Goal: Task Accomplishment & Management: Manage account settings

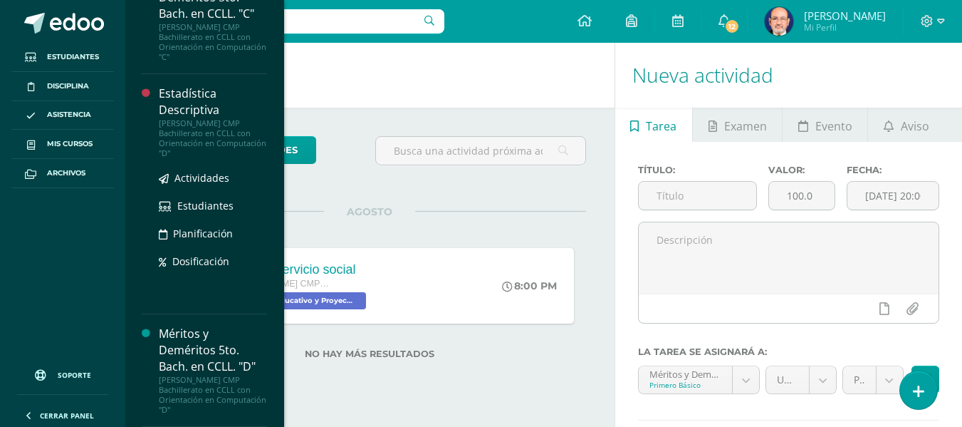
scroll to position [1718, 0]
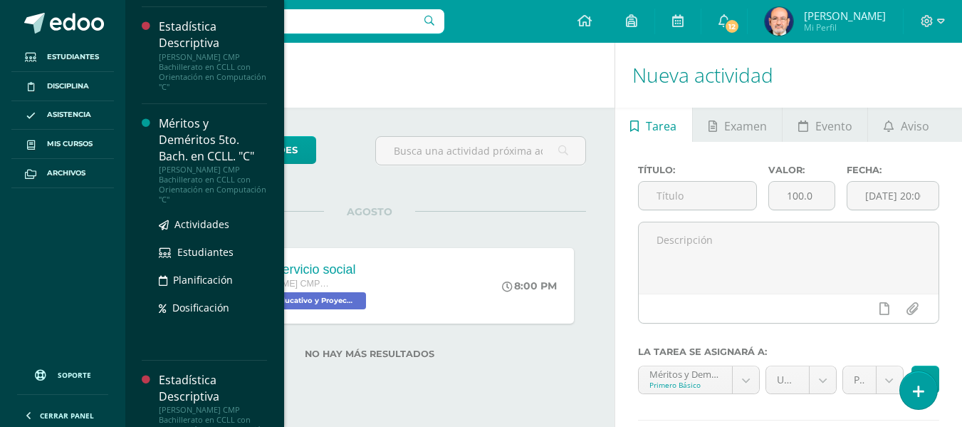
click at [191, 145] on div "Méritos y Deméritos 5to. Bach. en CCLL. "C"" at bounding box center [213, 139] width 108 height 49
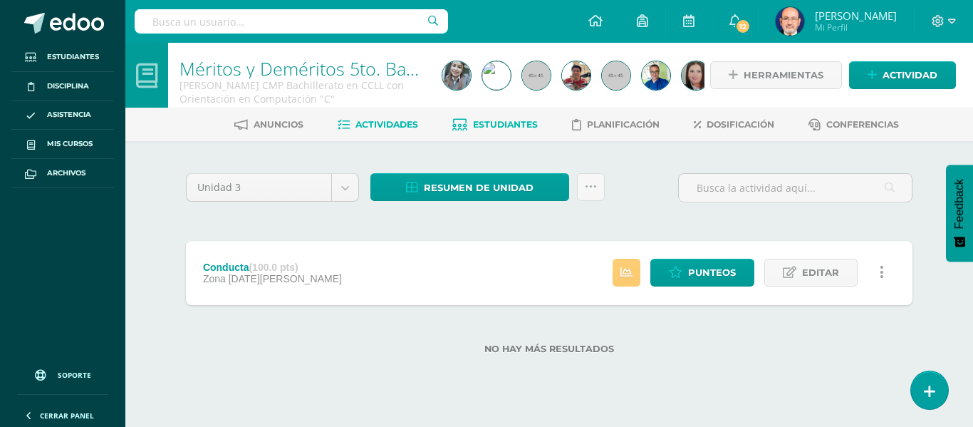
click at [496, 122] on span "Estudiantes" at bounding box center [505, 124] width 65 height 11
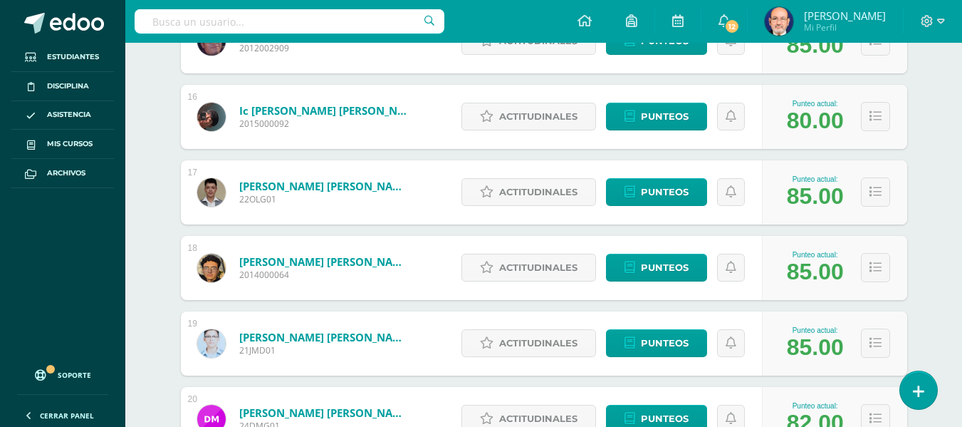
scroll to position [1471, 0]
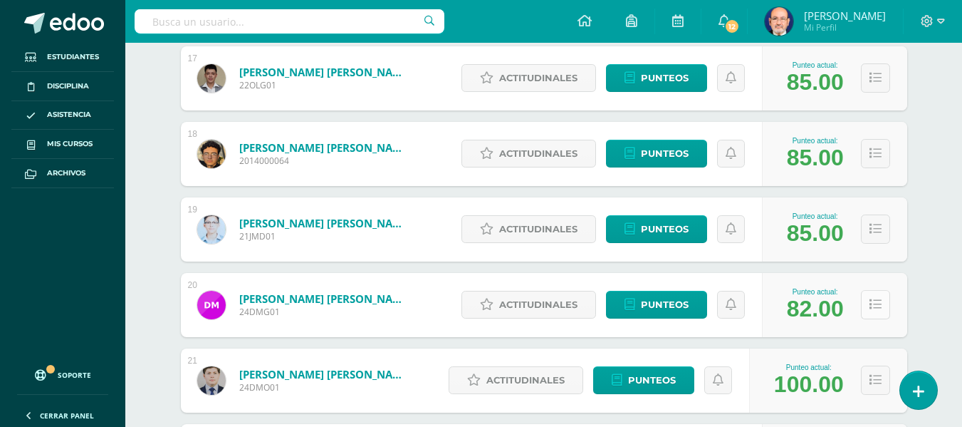
click at [877, 307] on icon at bounding box center [876, 304] width 12 height 12
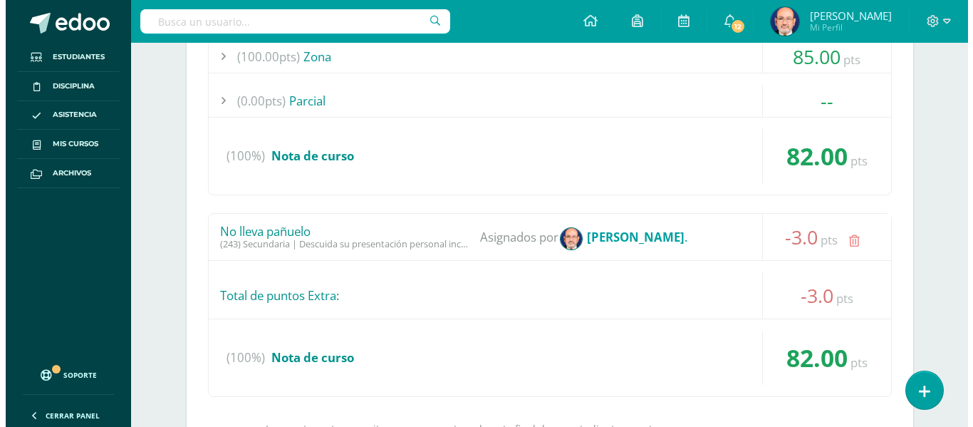
scroll to position [1970, 0]
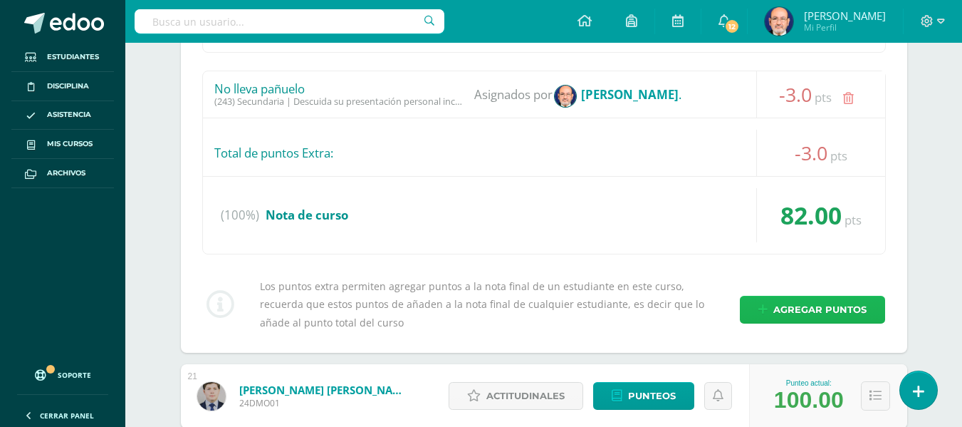
click at [823, 306] on span "Agregar puntos" at bounding box center [819, 309] width 93 height 26
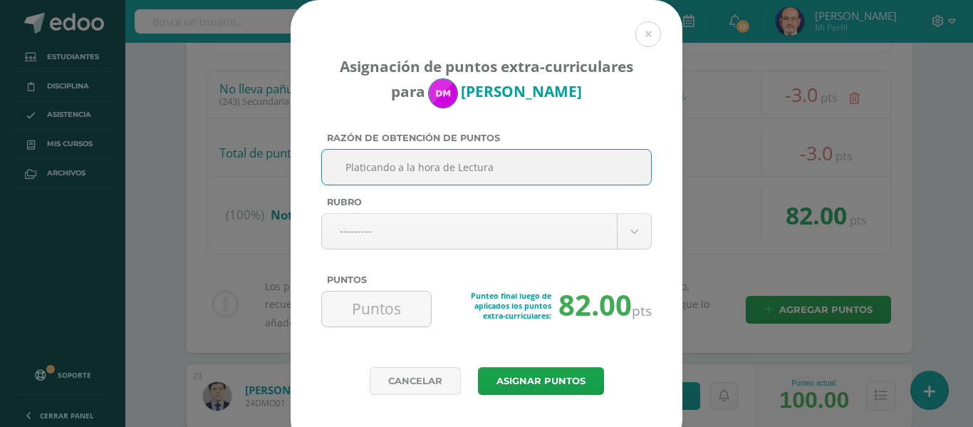
drag, startPoint x: 494, startPoint y: 167, endPoint x: 314, endPoint y: 157, distance: 180.4
click at [315, 157] on div "Razón de obtención de puntos Platicando a la hora de Lectura Rubro --------- --…" at bounding box center [486, 235] width 342 height 206
type input "Platicando a la hora de Lectura"
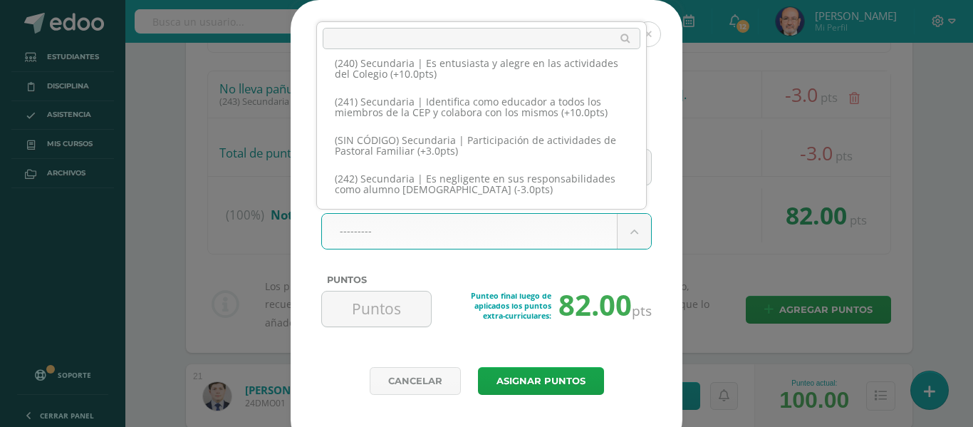
scroll to position [10661, 0]
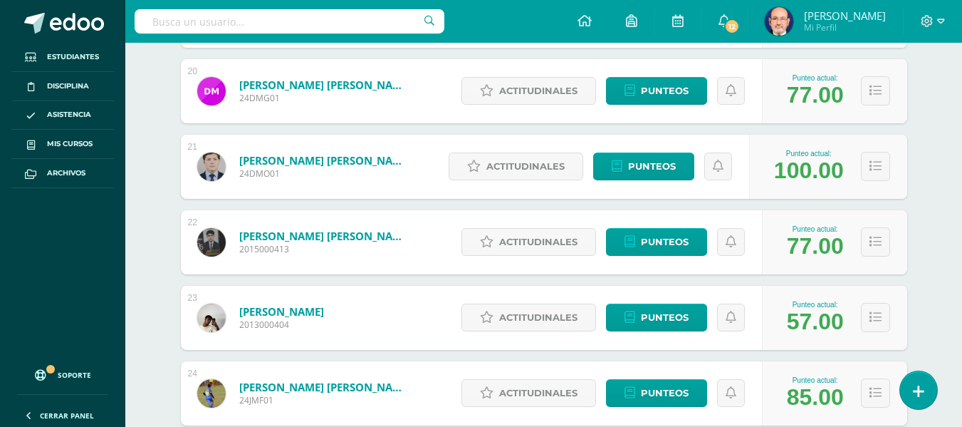
scroll to position [1756, 0]
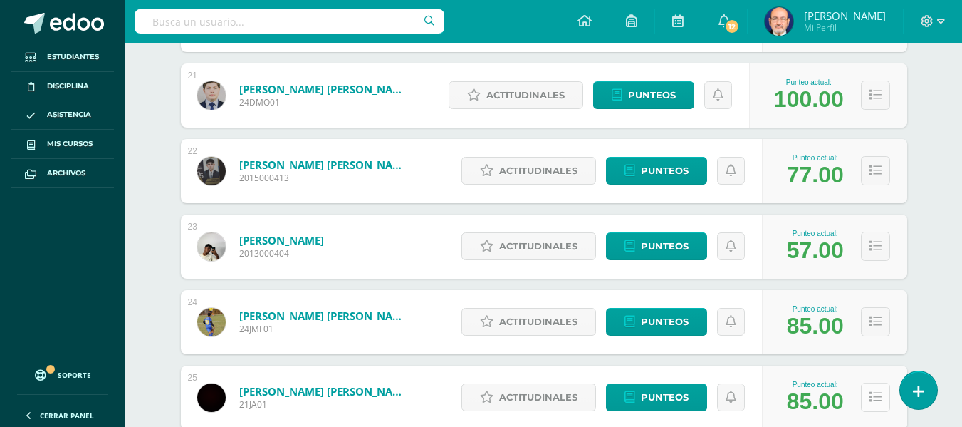
click at [880, 396] on icon at bounding box center [876, 397] width 12 height 12
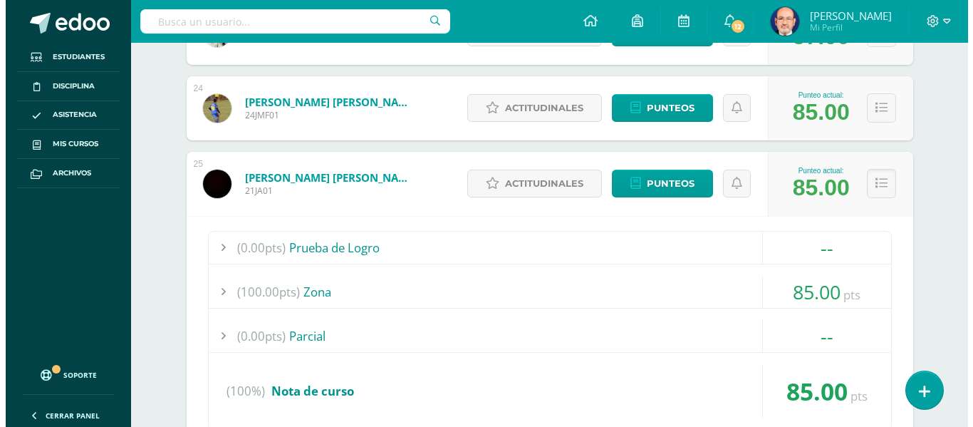
scroll to position [2112, 0]
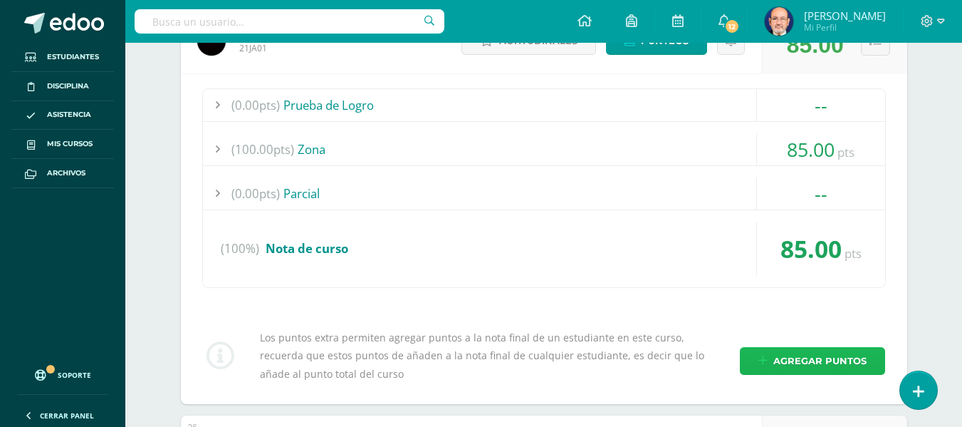
click at [798, 361] on span "Agregar puntos" at bounding box center [819, 361] width 93 height 26
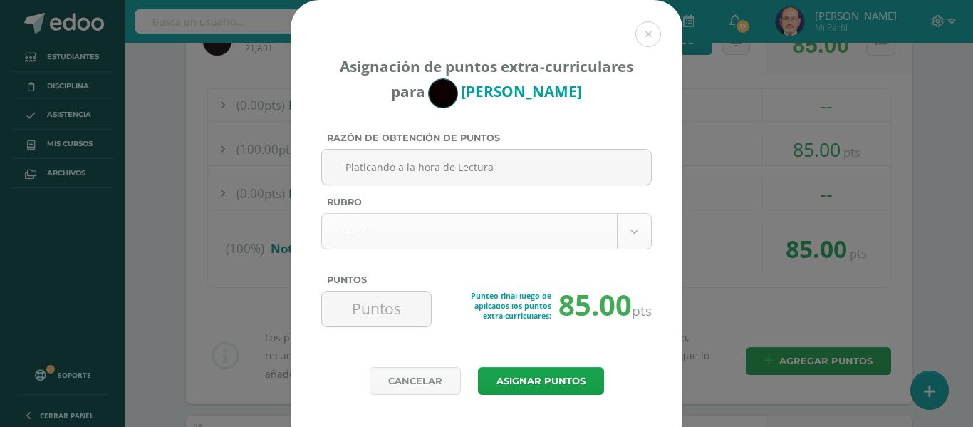
type input "Platicando a la hora de Lectura"
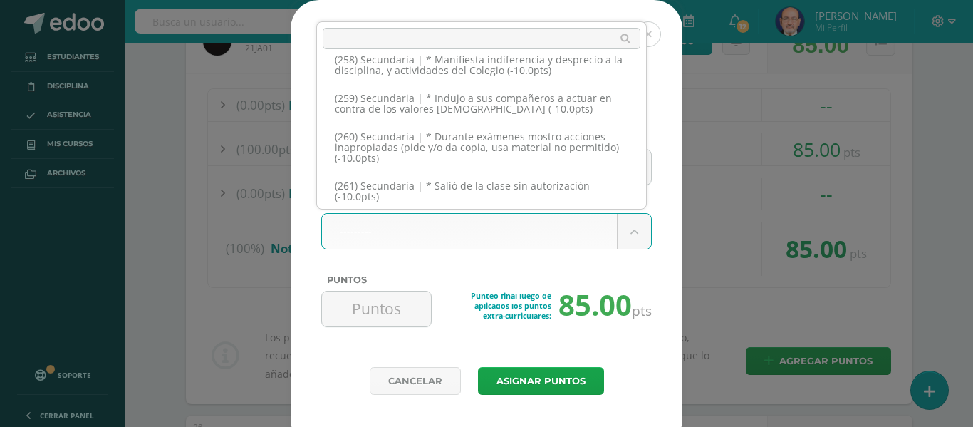
scroll to position [11466, 0]
select select "288"
type input "-5"
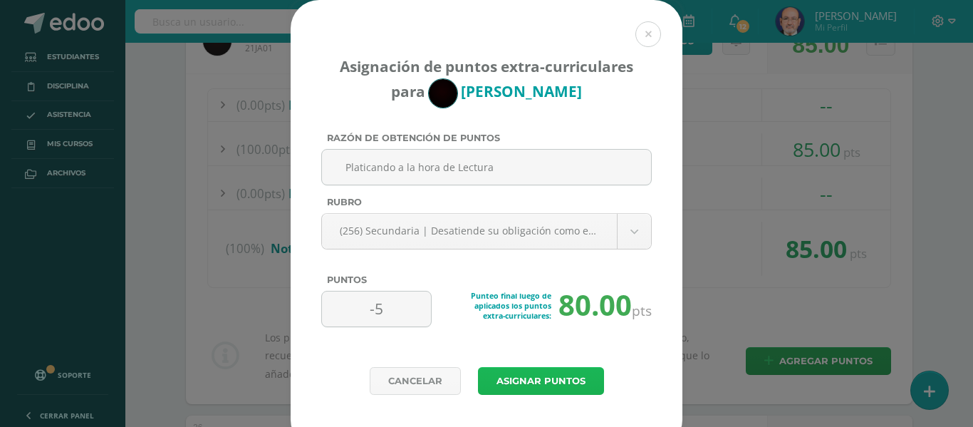
click at [514, 383] on button "Asignar puntos" at bounding box center [541, 381] width 126 height 28
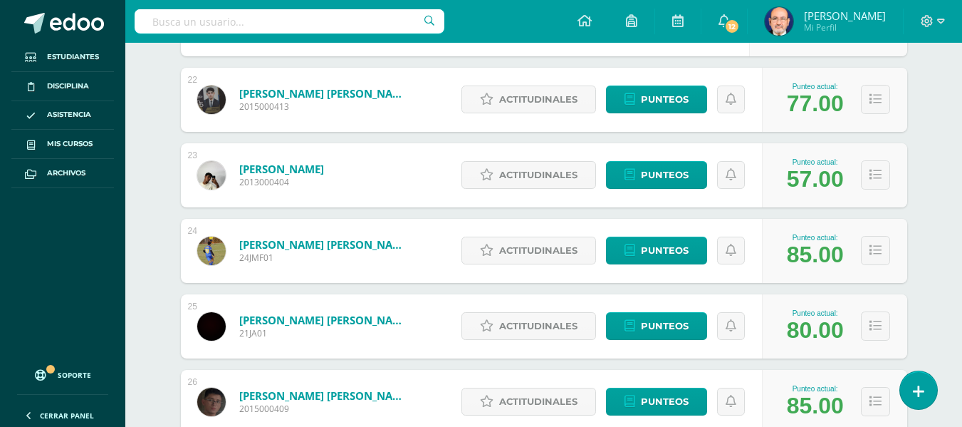
scroll to position [2112, 0]
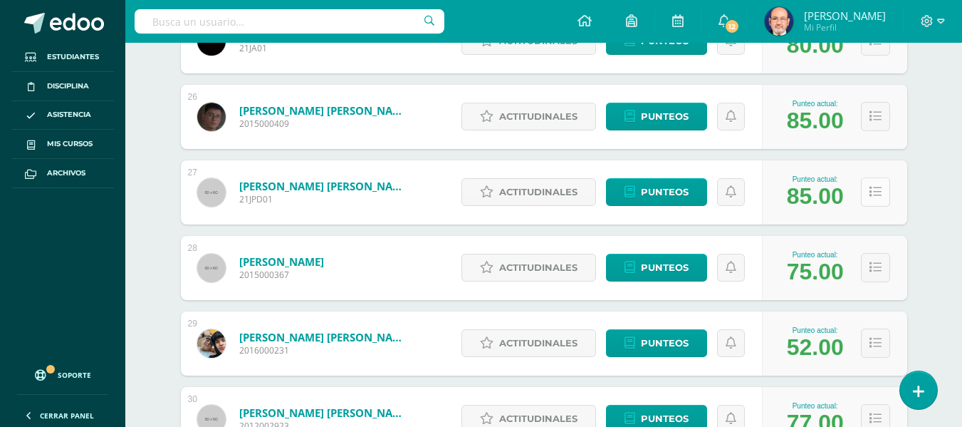
click at [872, 187] on icon at bounding box center [876, 192] width 12 height 12
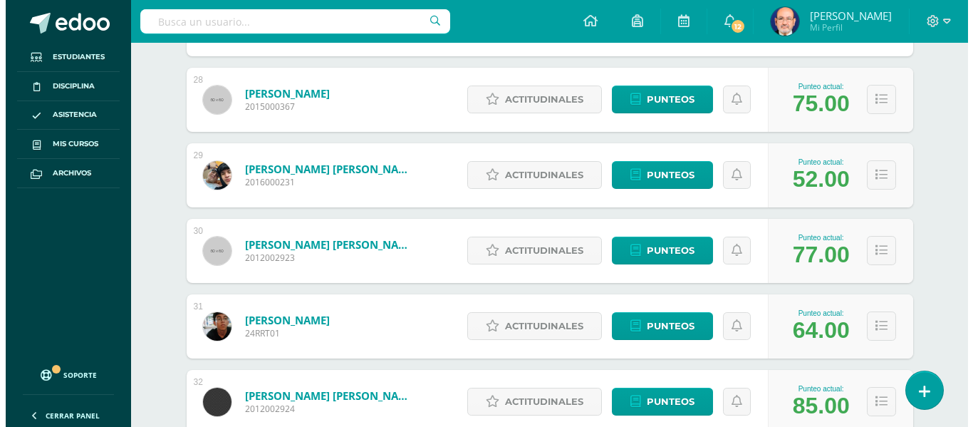
scroll to position [2326, 0]
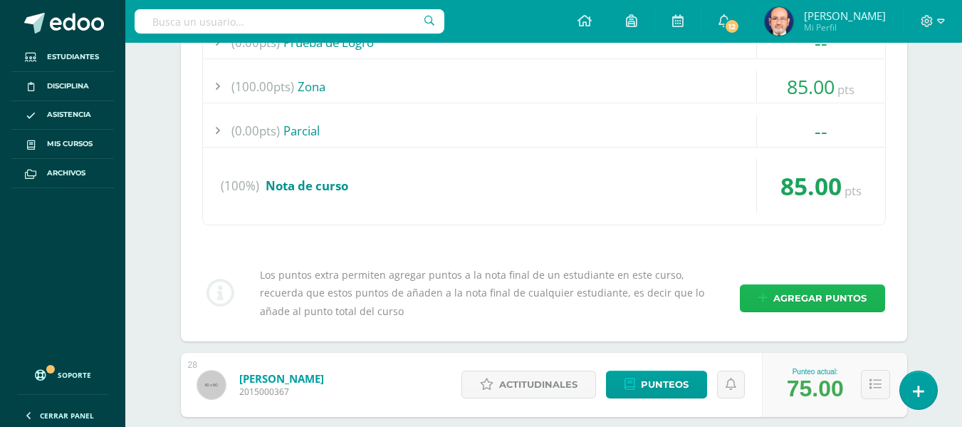
click at [803, 293] on span "Agregar puntos" at bounding box center [819, 298] width 93 height 26
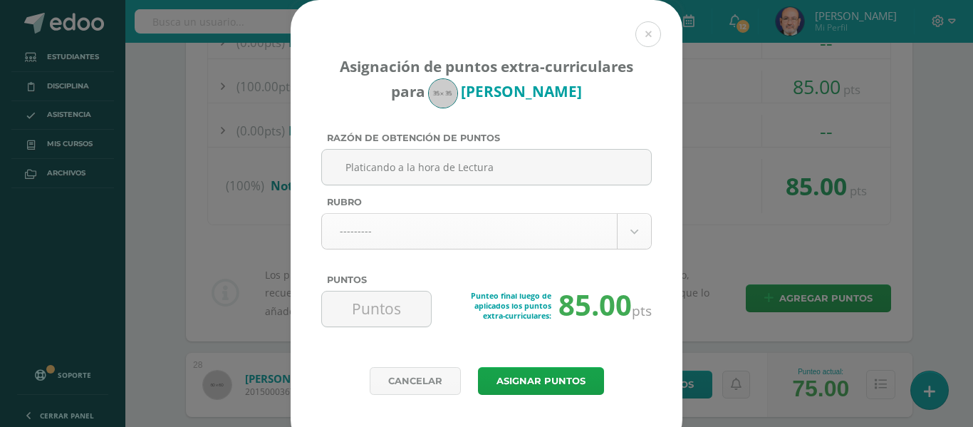
type input "Platicando a la hora de Lectura"
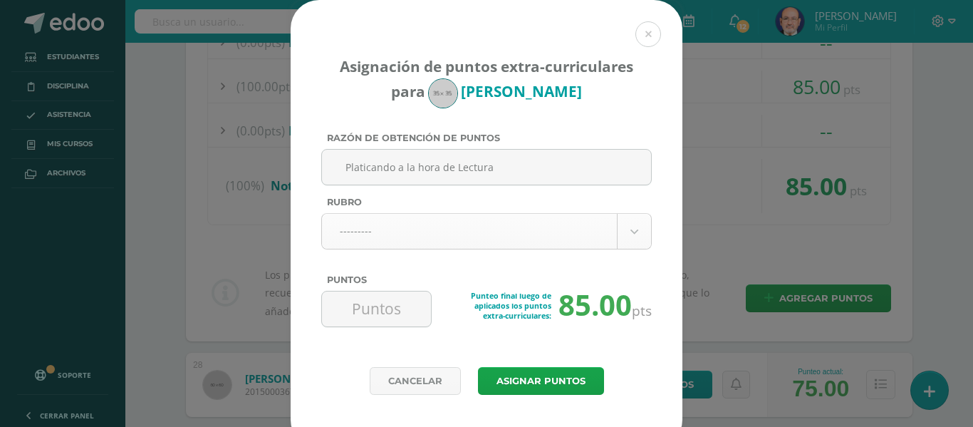
scroll to position [21, 0]
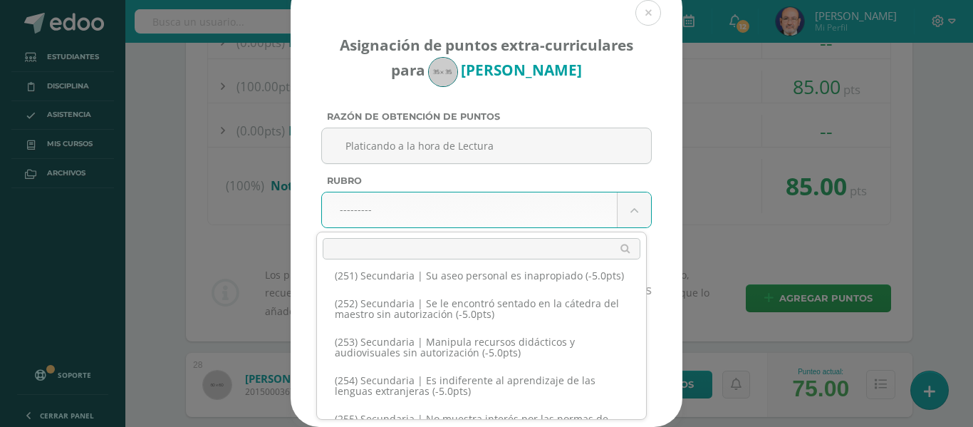
scroll to position [11395, 0]
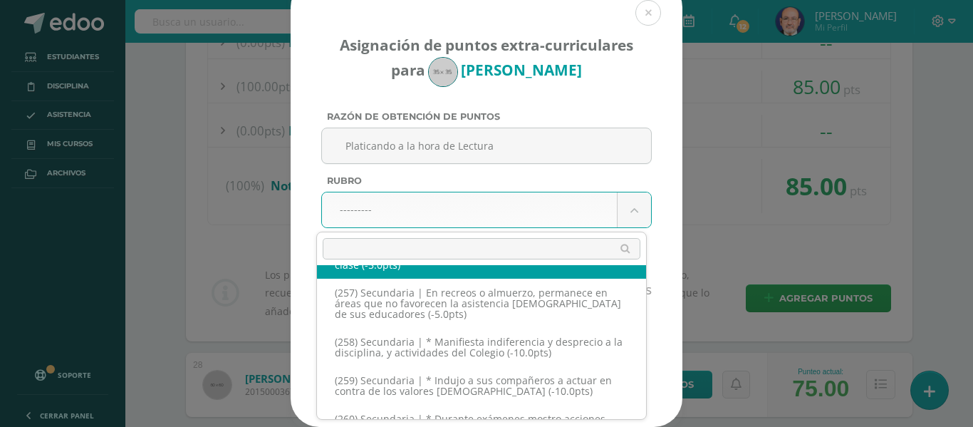
select select "288"
type input "-5"
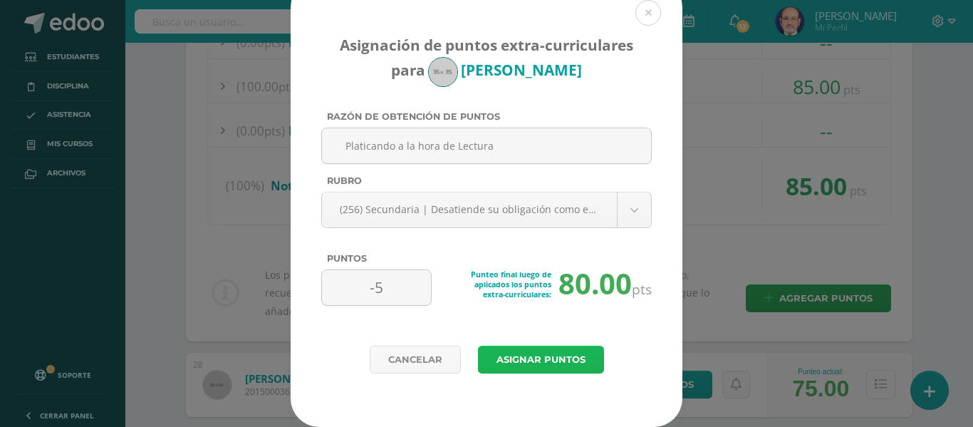
click at [522, 361] on button "Asignar puntos" at bounding box center [541, 359] width 126 height 28
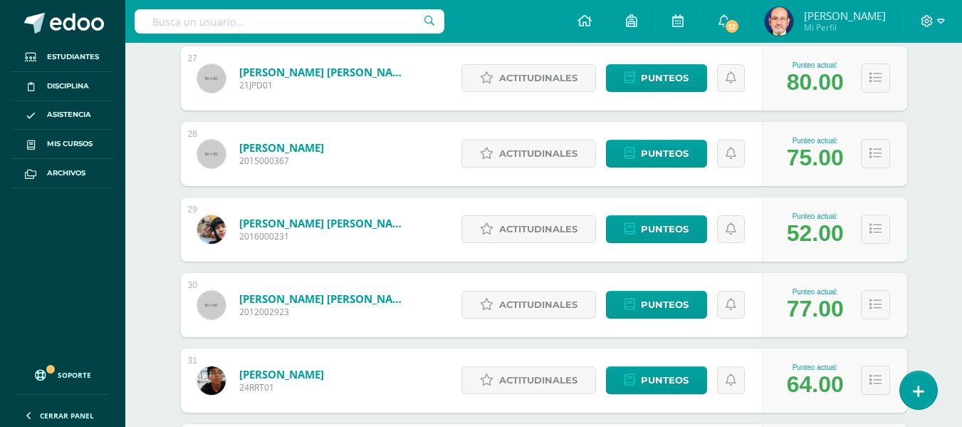
scroll to position [2511, 0]
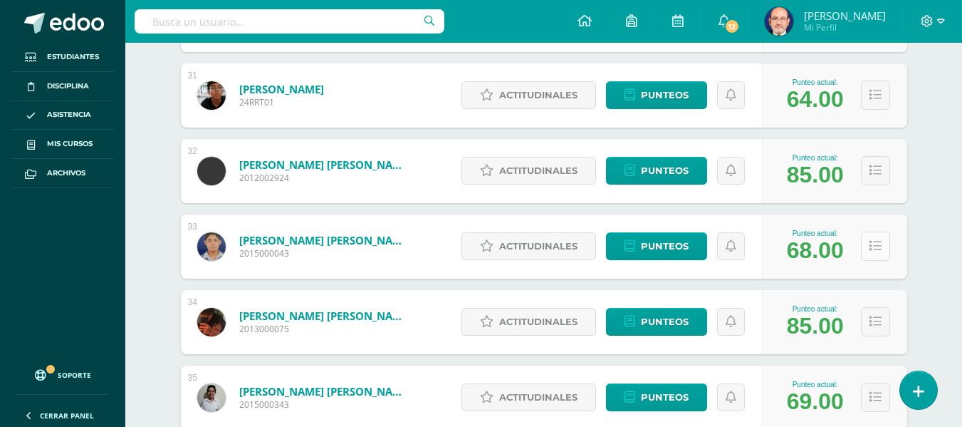
click at [877, 244] on icon at bounding box center [876, 246] width 12 height 12
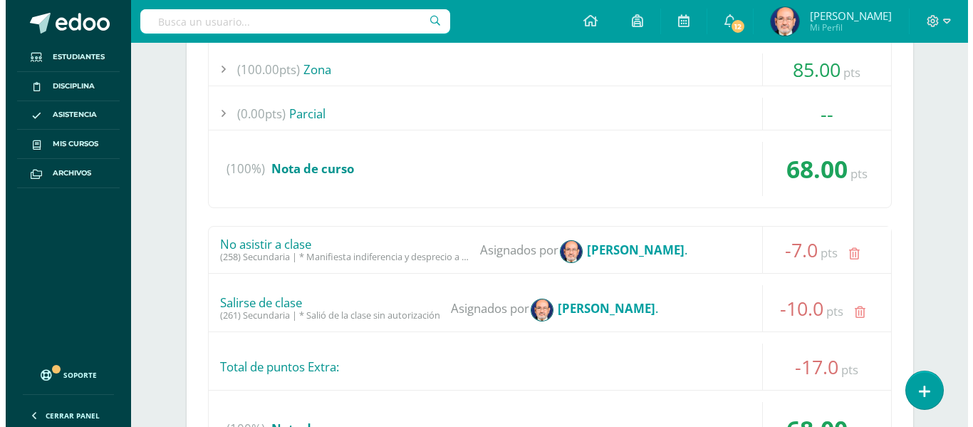
scroll to position [3010, 0]
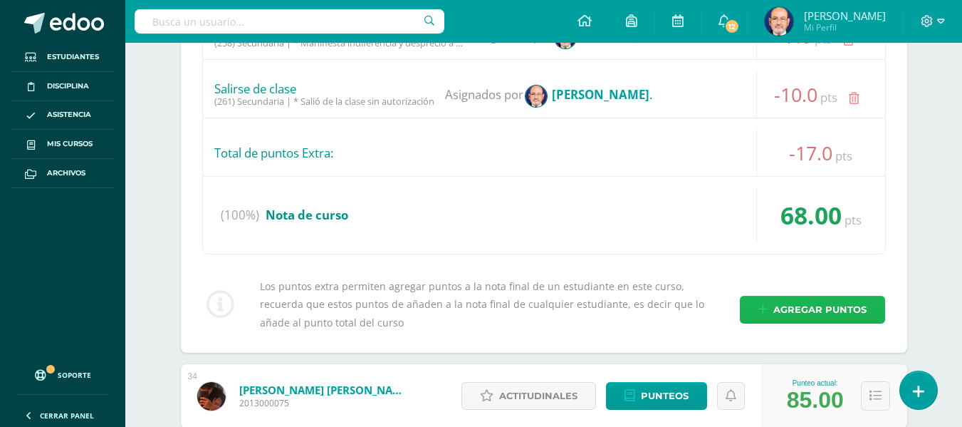
click at [799, 309] on span "Agregar puntos" at bounding box center [819, 309] width 93 height 26
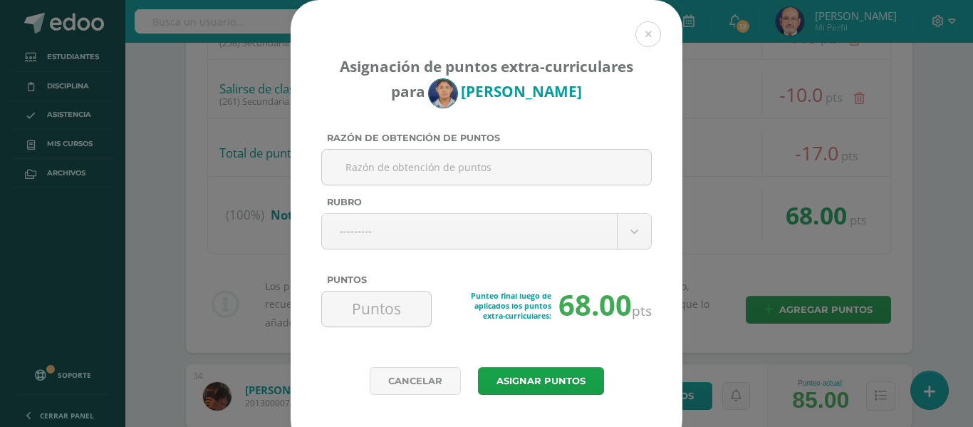
paste input "Platicando a la hora de Lectura"
type input "Platicando a la hora de Lectura"
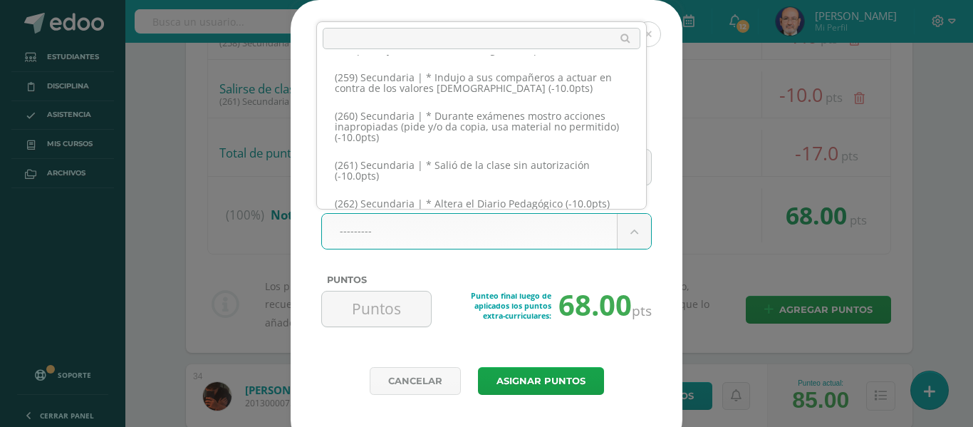
scroll to position [11466, 0]
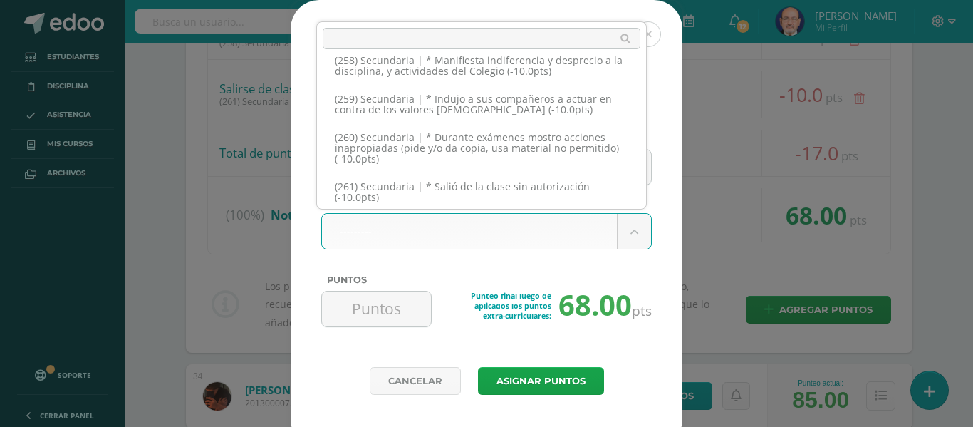
select select "288"
type input "-5"
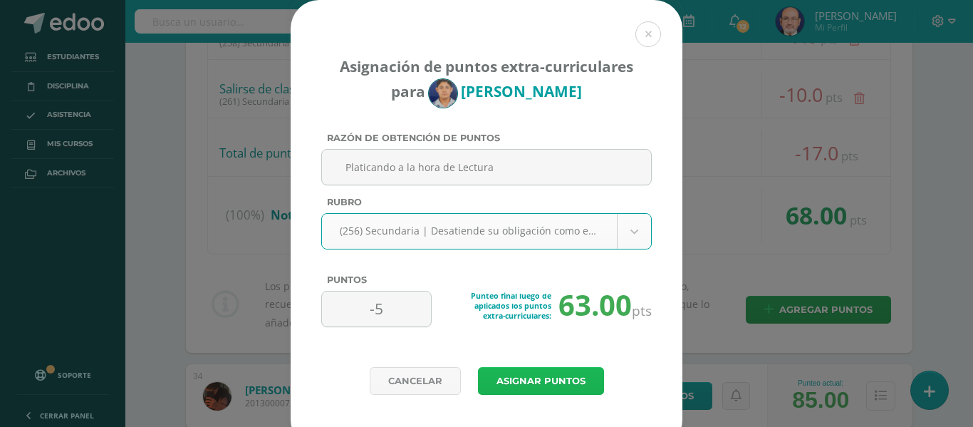
click at [528, 379] on button "Asignar puntos" at bounding box center [541, 381] width 126 height 28
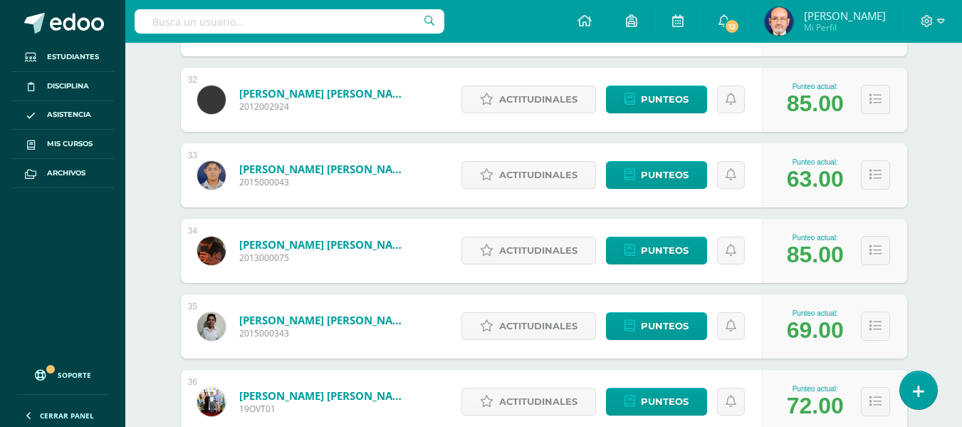
scroll to position [2867, 0]
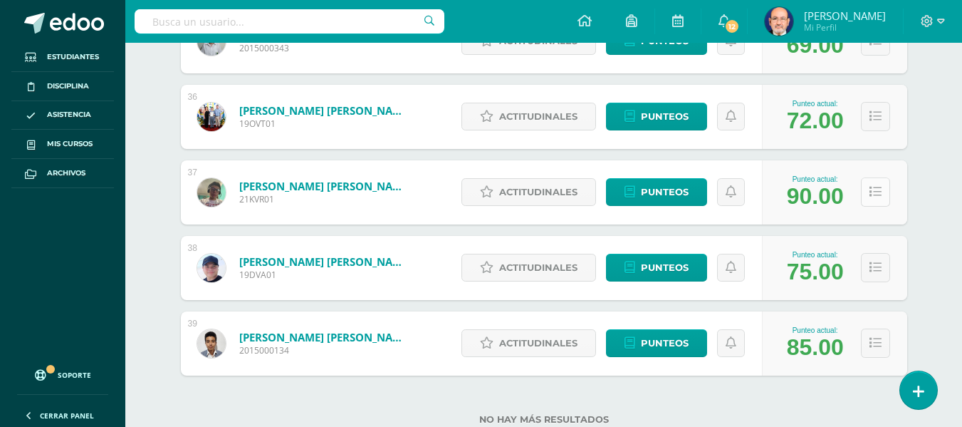
click at [874, 196] on icon at bounding box center [876, 192] width 12 height 12
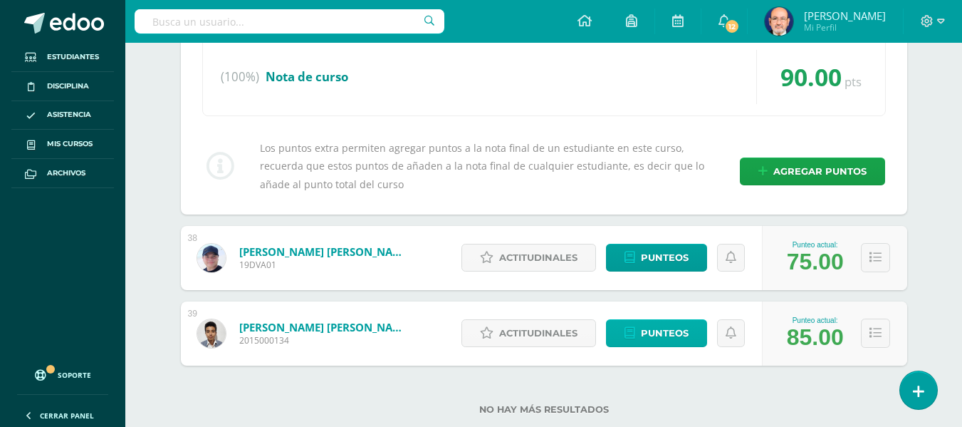
scroll to position [3542, 0]
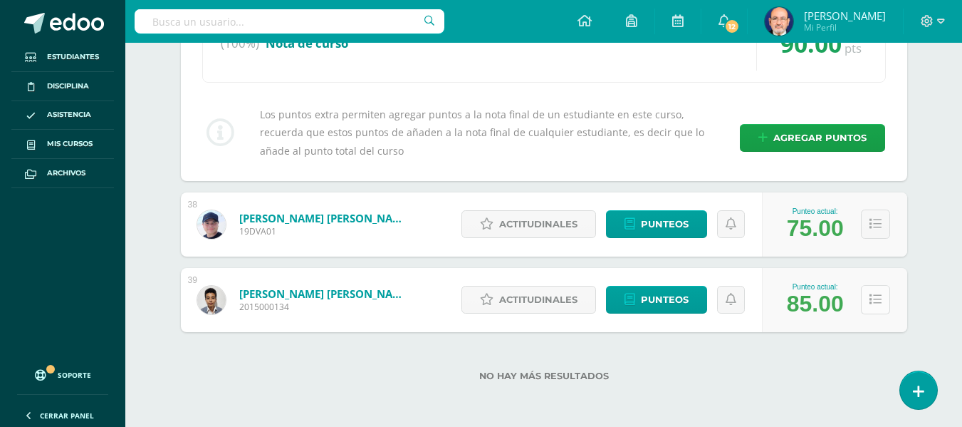
click at [878, 303] on icon at bounding box center [876, 299] width 12 height 12
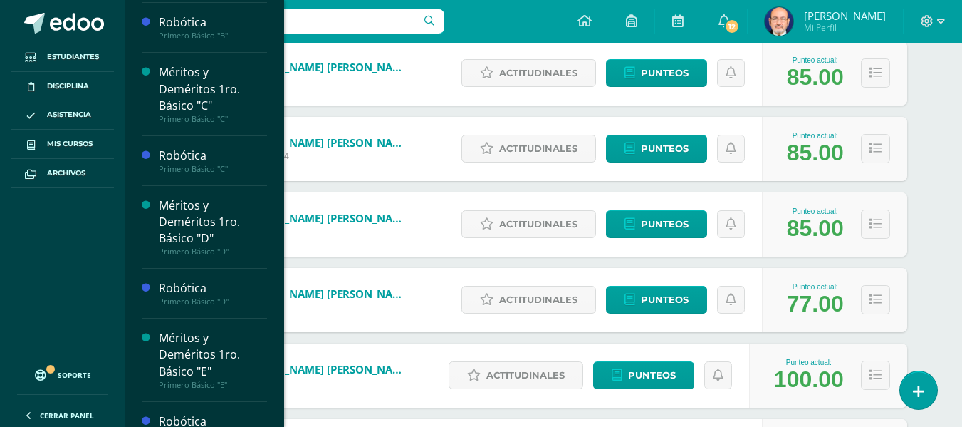
scroll to position [570, 0]
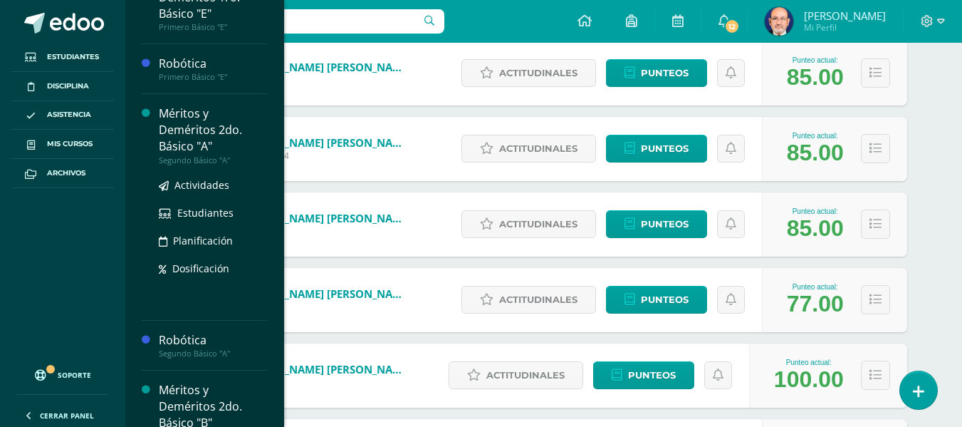
click at [189, 137] on div "Méritos y Deméritos 2do. Básico "A"" at bounding box center [213, 129] width 108 height 49
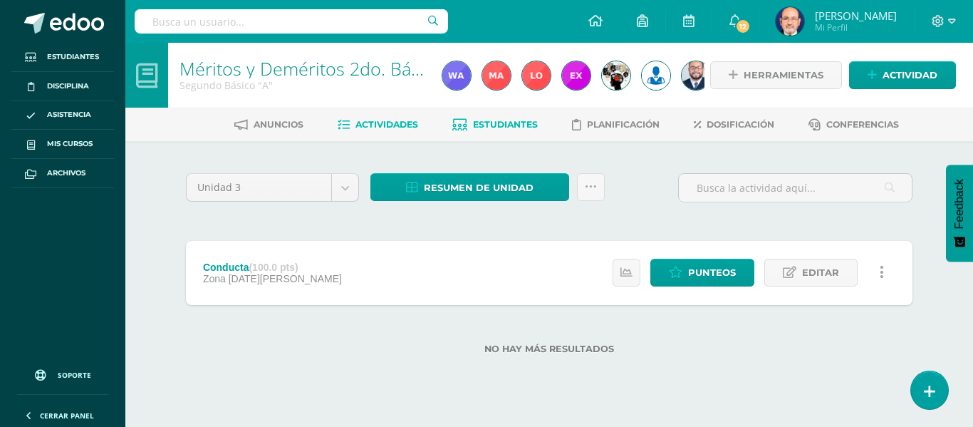
click at [482, 121] on span "Estudiantes" at bounding box center [505, 124] width 65 height 11
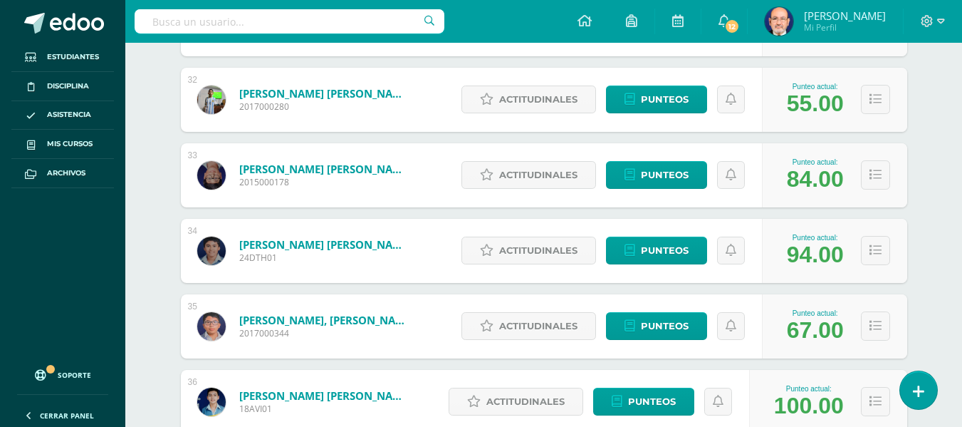
scroll to position [2684, 0]
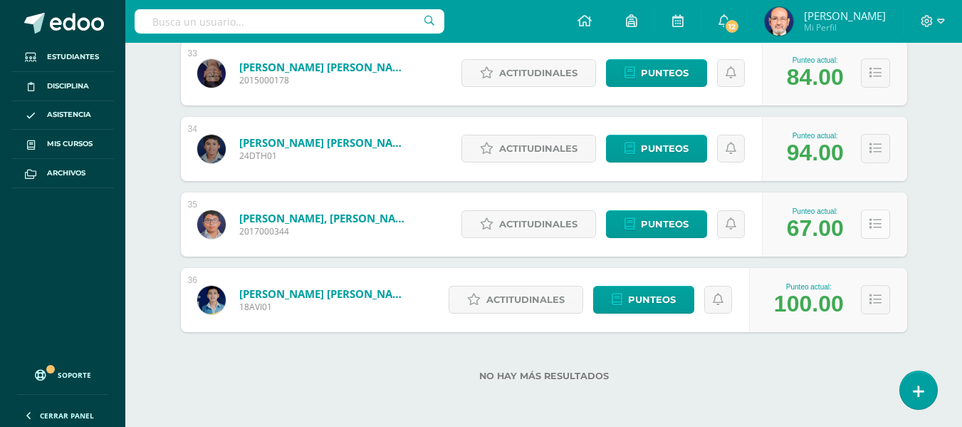
click at [873, 225] on icon at bounding box center [876, 224] width 12 height 12
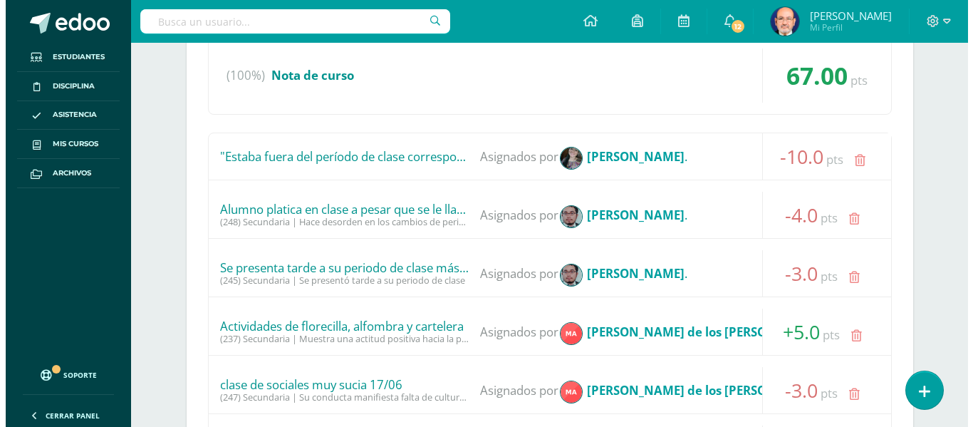
scroll to position [3325, 0]
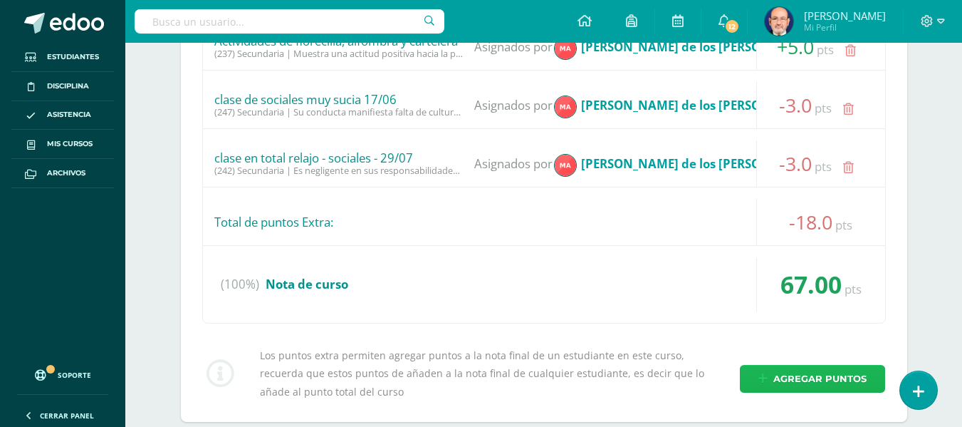
click at [822, 381] on span "Agregar puntos" at bounding box center [819, 378] width 93 height 26
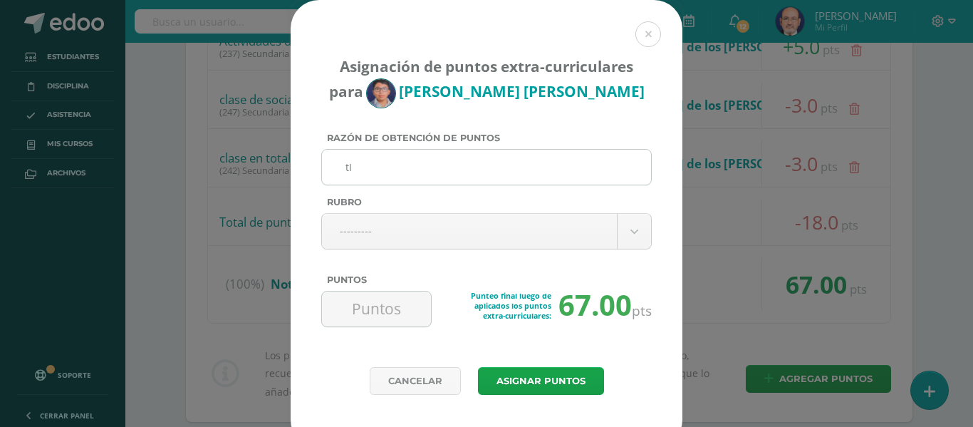
type input "t"
click at [352, 168] on input "Tierando algo a un compañero a media clase" at bounding box center [487, 167] width 318 height 35
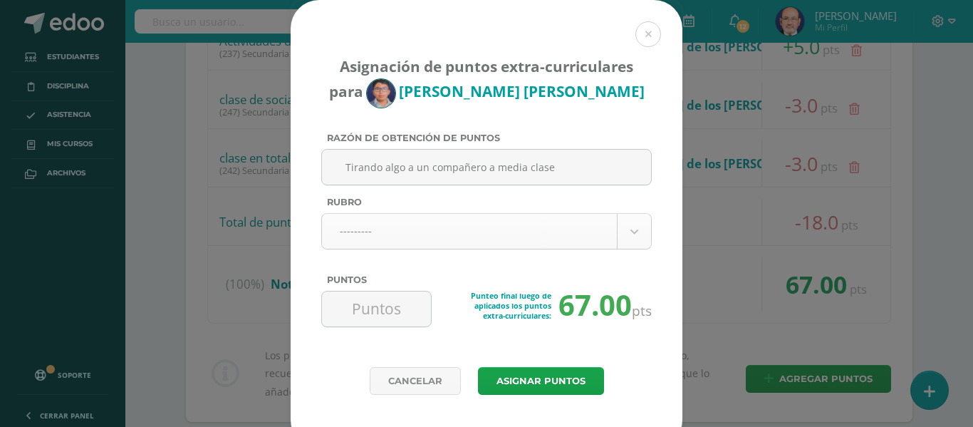
type input "Tirando algo a un compañero a media clase"
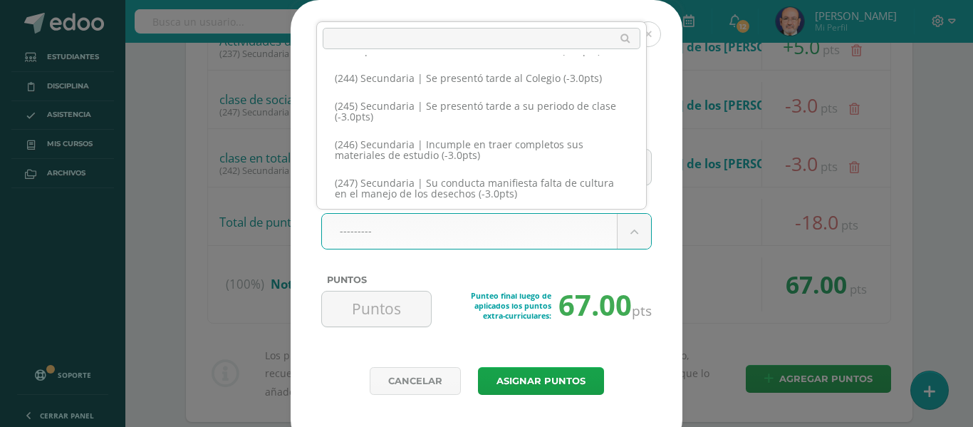
scroll to position [10900, 0]
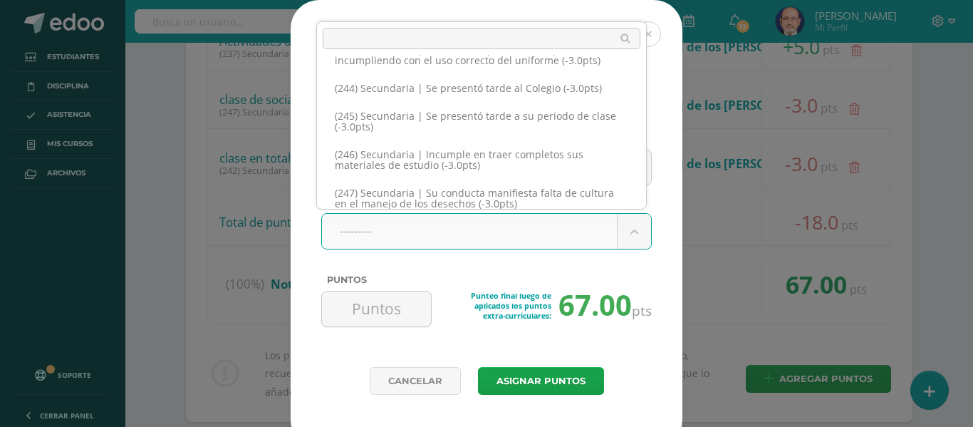
select select "274"
type input "-3"
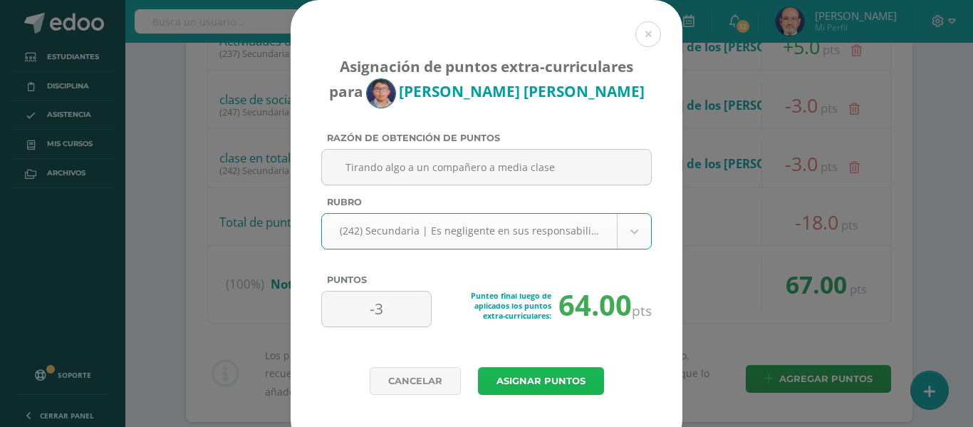
click at [535, 376] on button "Asignar puntos" at bounding box center [541, 381] width 126 height 28
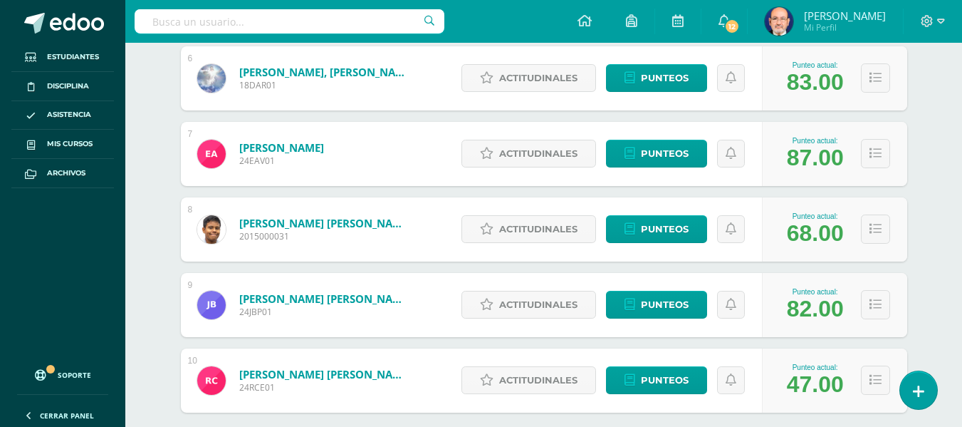
scroll to position [716, 0]
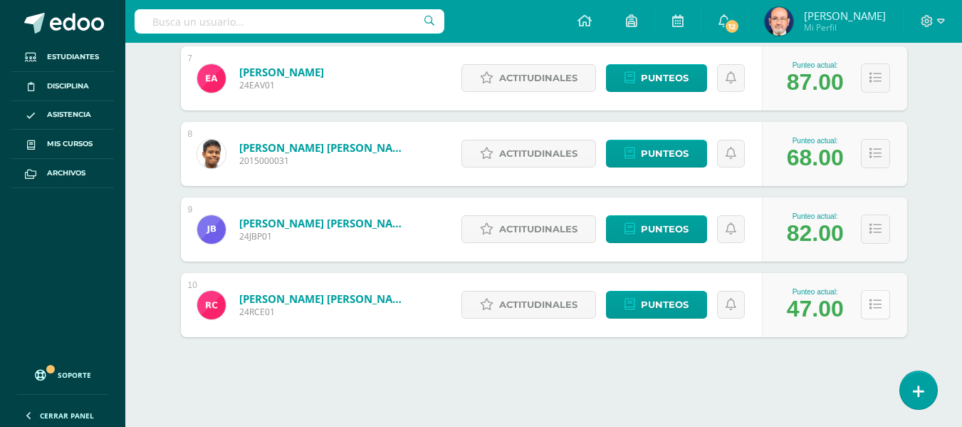
click at [872, 304] on icon at bounding box center [876, 304] width 12 height 12
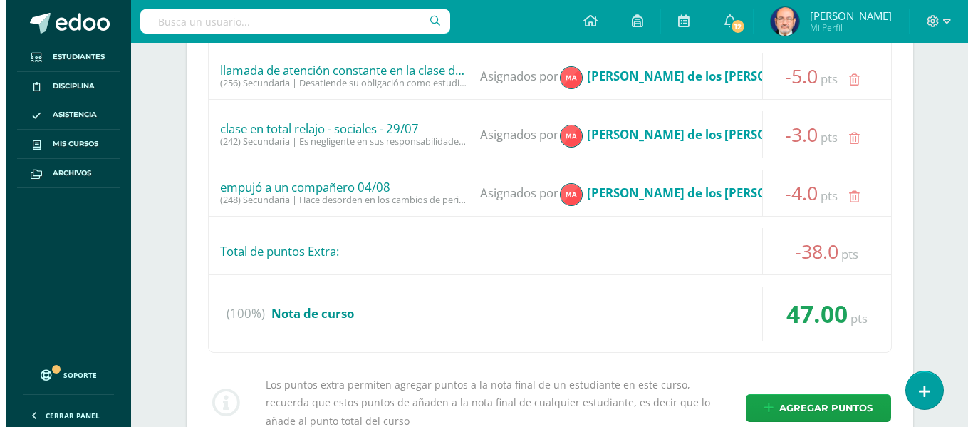
scroll to position [1785, 0]
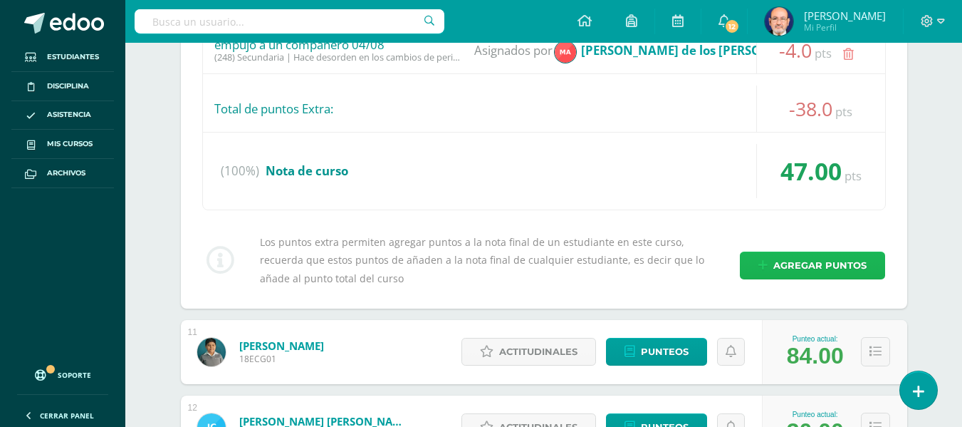
click at [828, 263] on span "Agregar puntos" at bounding box center [819, 265] width 93 height 26
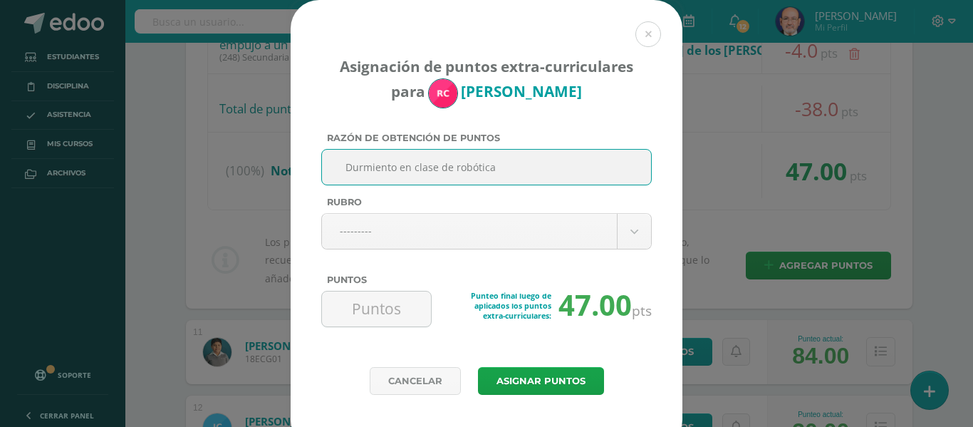
click at [454, 165] on input "Durmiento en clase de robótica" at bounding box center [487, 167] width 318 height 35
type input "Durmiento en clase de Robótica"
click at [350, 233] on body "Asignación de puntos extra-curriculares para [PERSON_NAME] Razón de obtención d…" at bounding box center [486, 290] width 973 height 4150
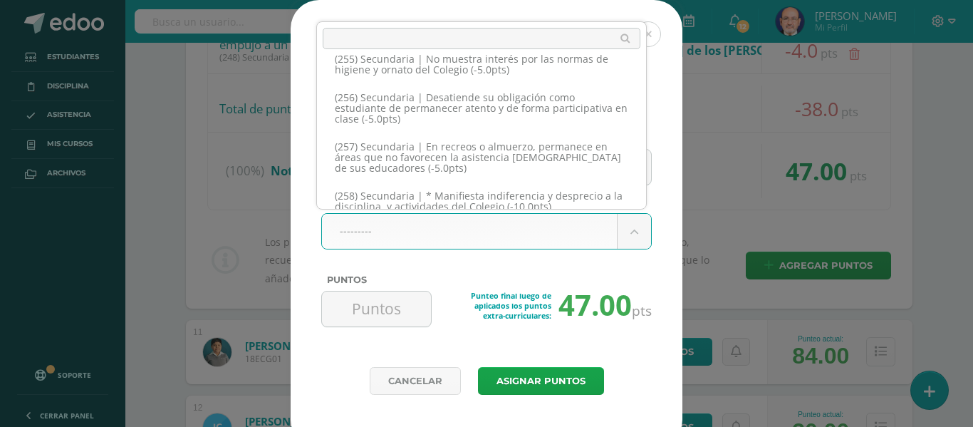
scroll to position [11402, 0]
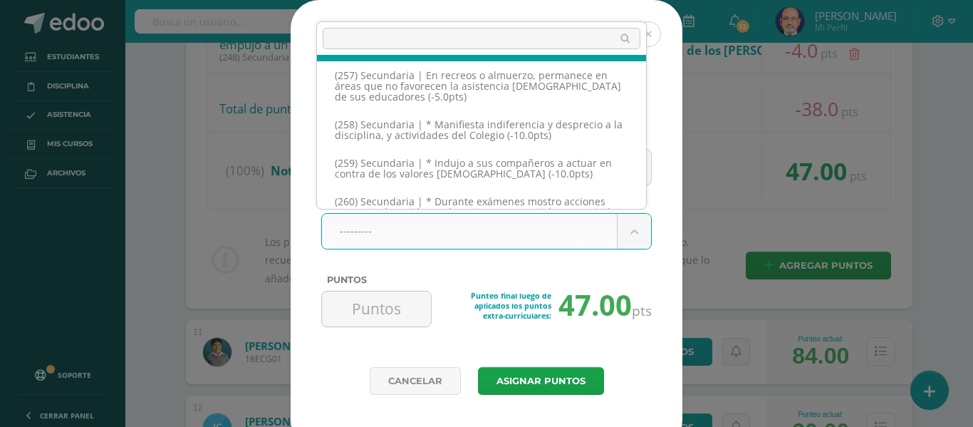
select select "288"
type input "-5"
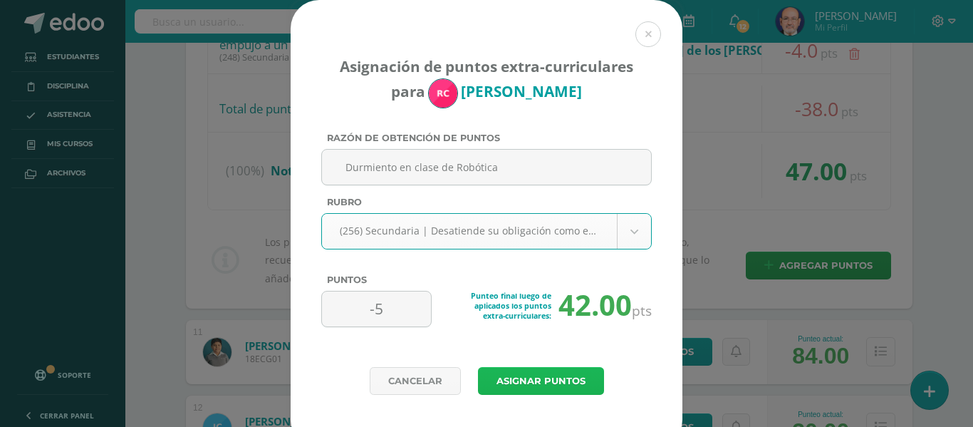
click at [523, 381] on button "Asignar puntos" at bounding box center [541, 381] width 126 height 28
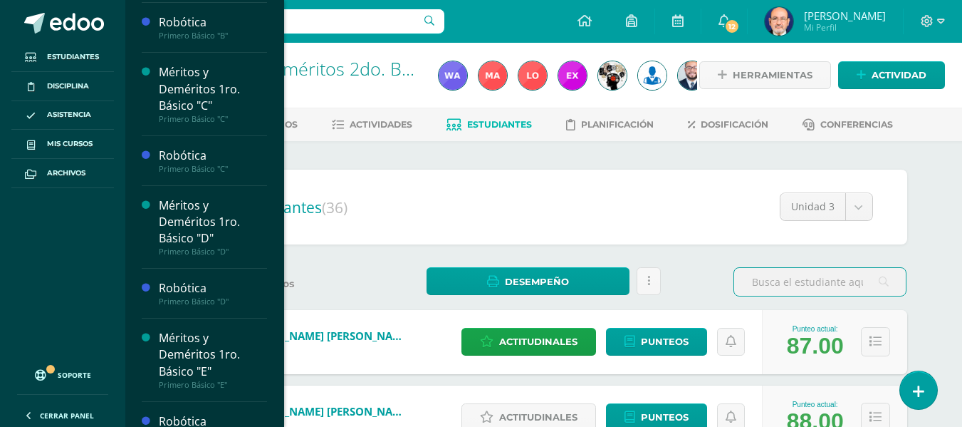
scroll to position [355, 0]
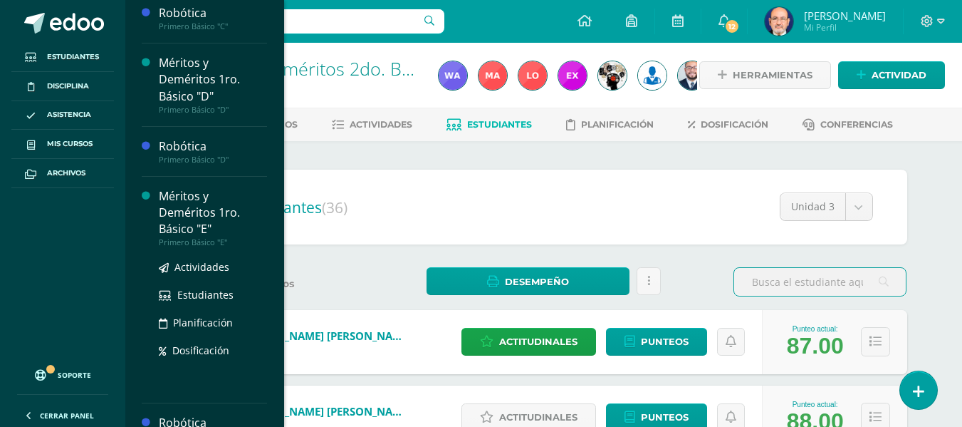
click at [200, 216] on div "Méritos y Deméritos 1ro. Básico "E"" at bounding box center [213, 212] width 108 height 49
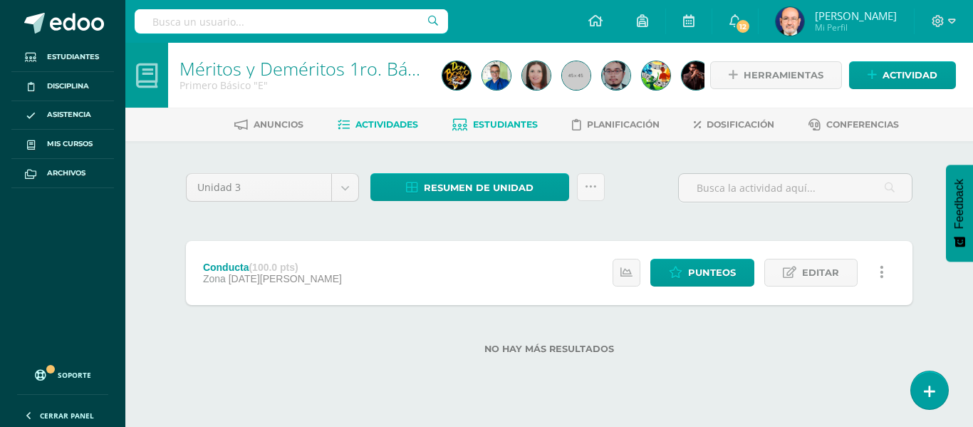
click at [488, 121] on span "Estudiantes" at bounding box center [505, 124] width 65 height 11
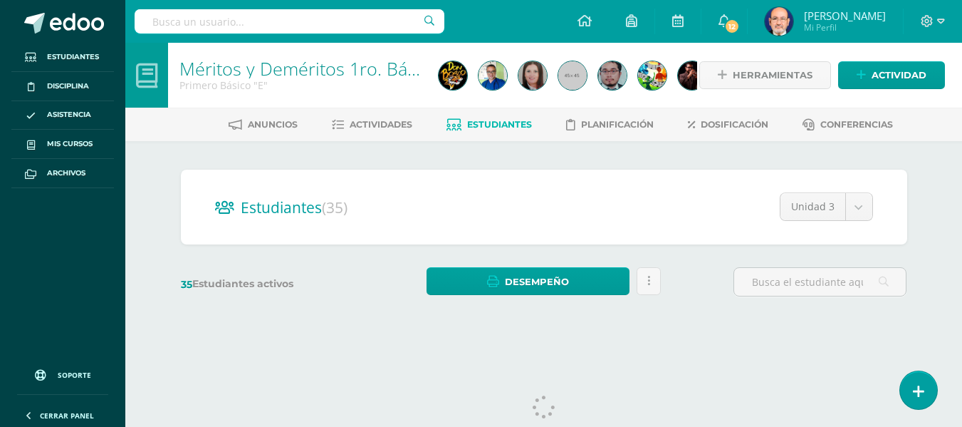
scroll to position [33, 0]
